Goal: Use online tool/utility

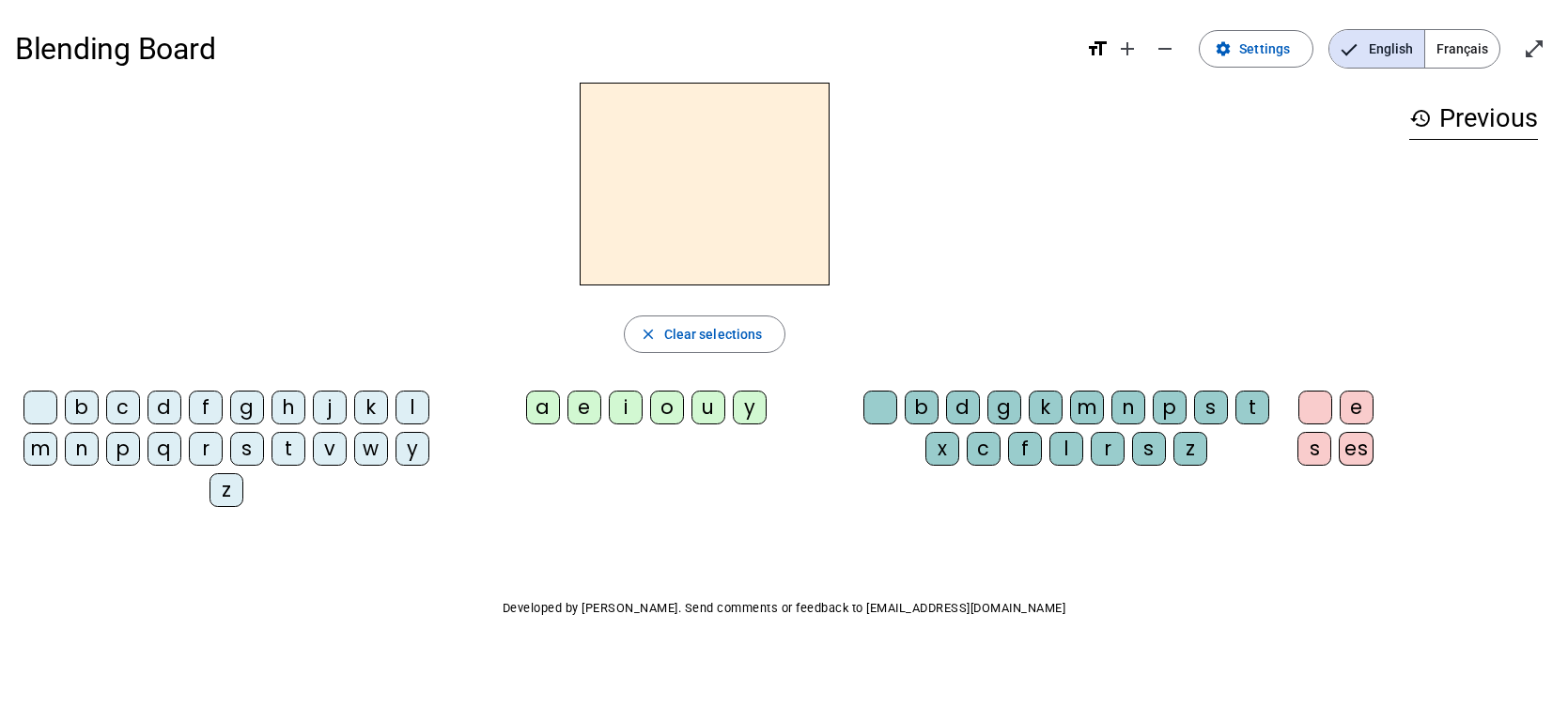
click at [1461, 48] on span "Français" at bounding box center [1462, 49] width 74 height 38
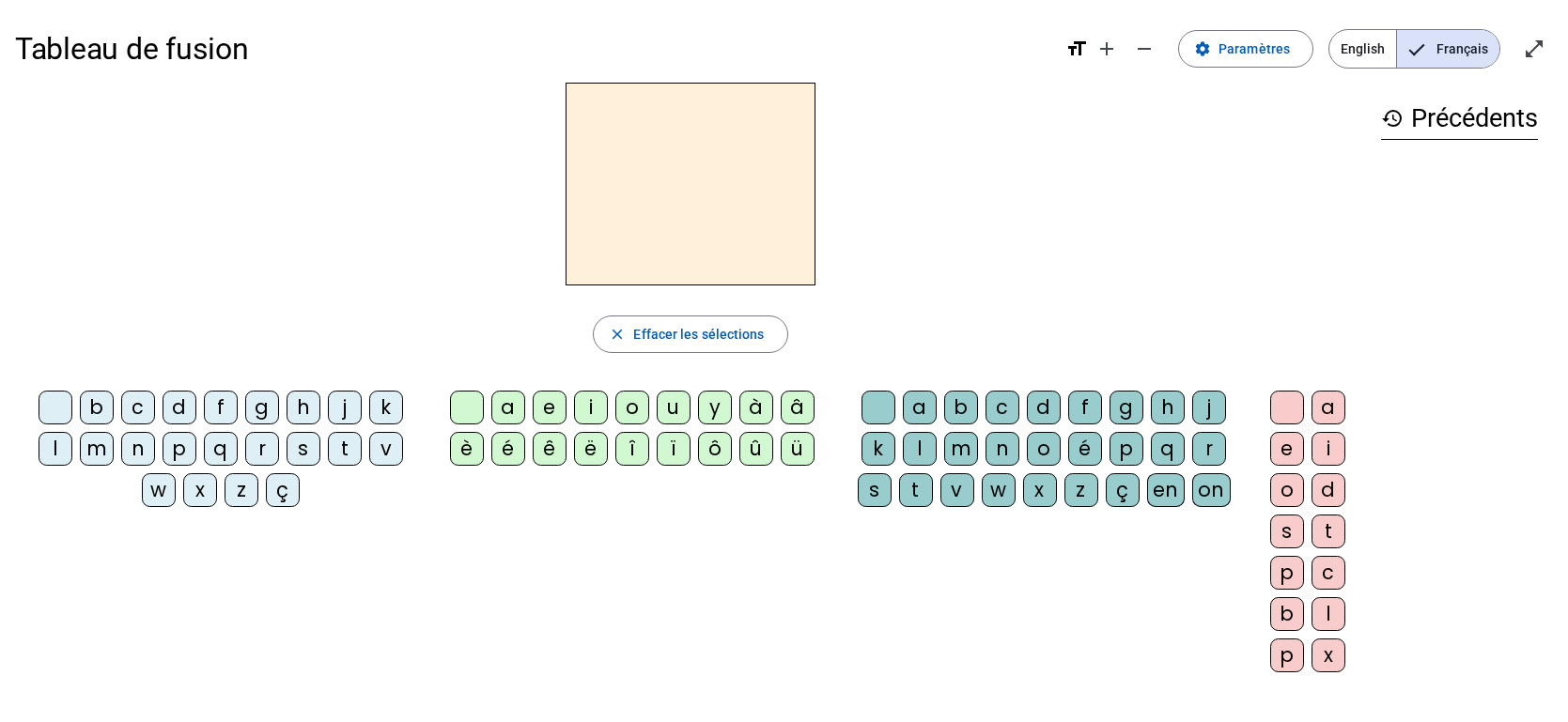
click at [950, 403] on div "b" at bounding box center [962, 408] width 34 height 34
click at [922, 408] on div "a" at bounding box center [920, 408] width 34 height 34
click at [906, 486] on div "t" at bounding box center [916, 490] width 34 height 34
click at [714, 323] on span "Effacer les sélections" at bounding box center [699, 334] width 131 height 23
click at [96, 412] on div "b" at bounding box center [96, 408] width 34 height 34
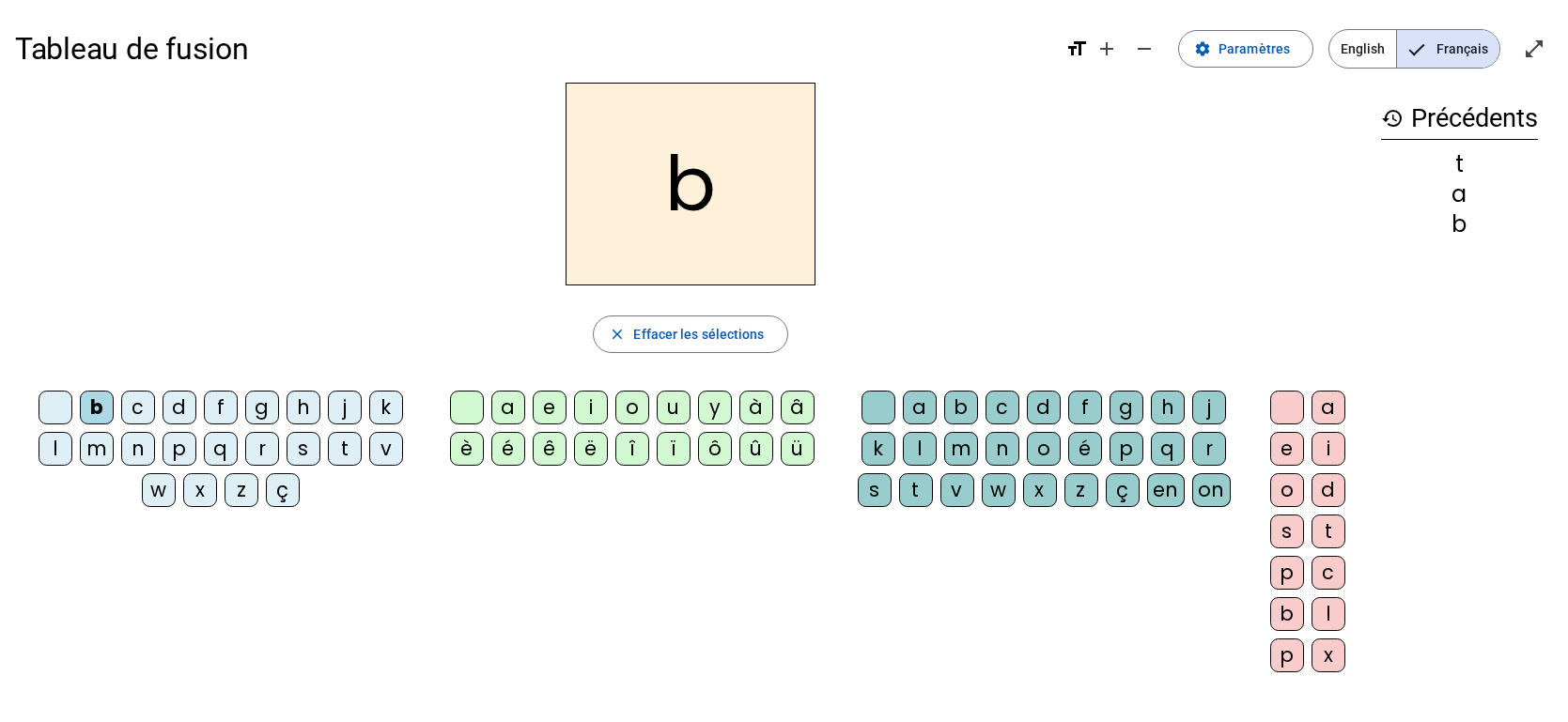
click at [922, 404] on div "a" at bounding box center [920, 408] width 34 height 34
click at [991, 400] on div "c" at bounding box center [1002, 408] width 34 height 34
click at [719, 301] on div "bc close Effacer les sélections b c d f g h j k l m n p q r s t v w x z ç a e i…" at bounding box center [691, 385] width 1352 height 605
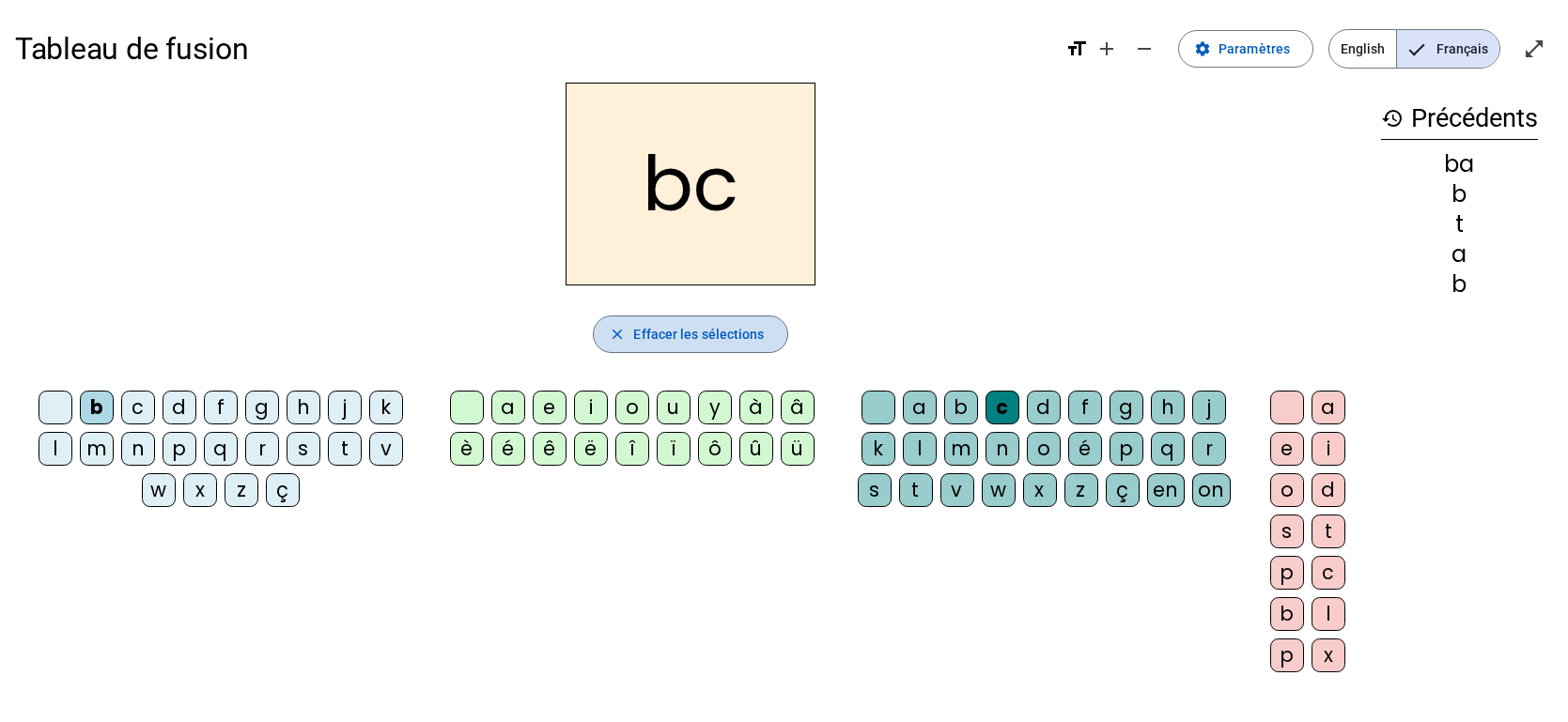
click at [748, 326] on span "Effacer les sélections" at bounding box center [699, 334] width 131 height 23
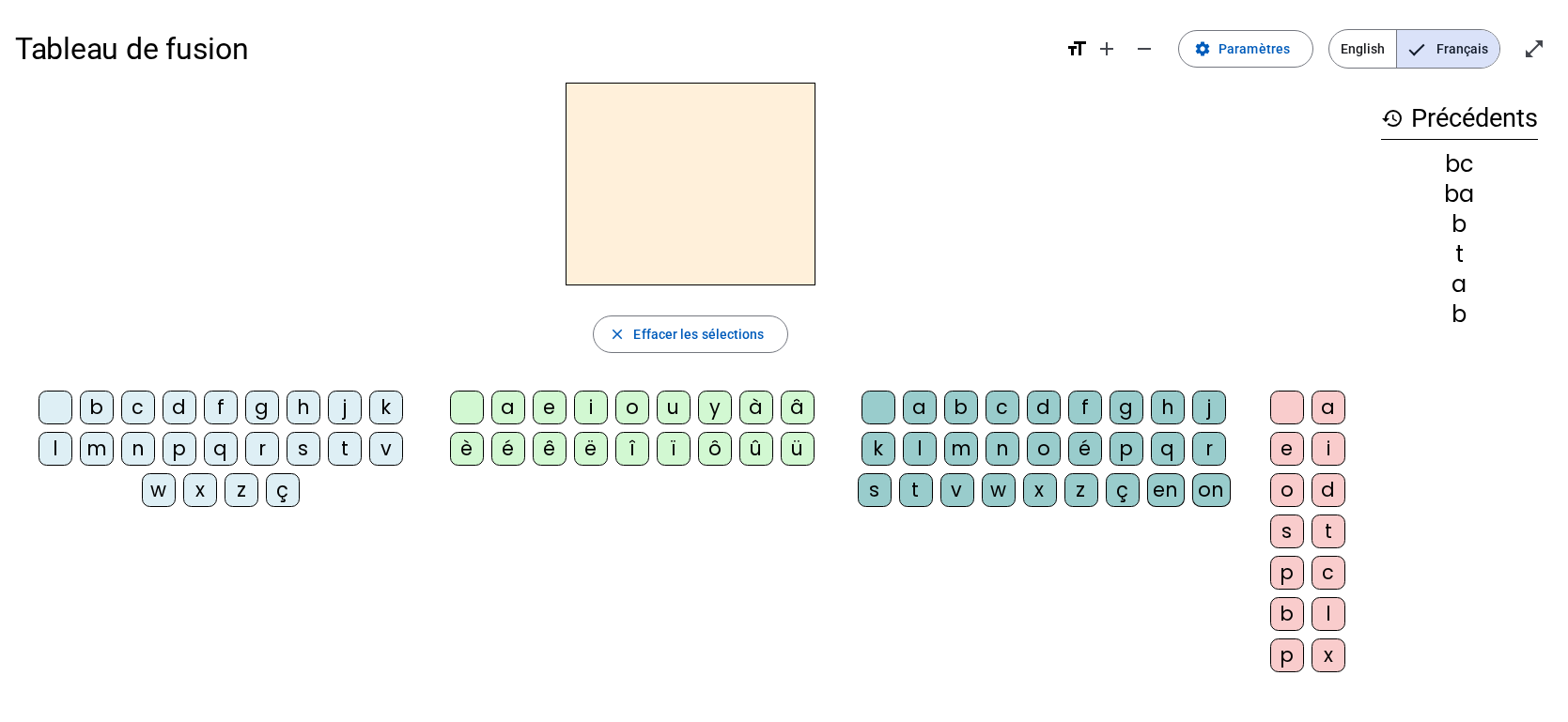
click at [1334, 573] on div "c" at bounding box center [1329, 573] width 34 height 34
click at [1328, 442] on div "i" at bounding box center [1329, 449] width 34 height 34
